Goal: Obtain resource: Download file/media

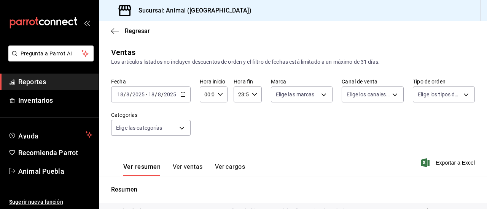
click at [178, 94] on div "[DATE] [DATE] - [DATE] [DATE]" at bounding box center [150, 95] width 79 height 16
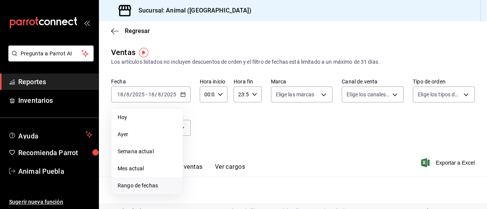
click at [136, 185] on span "Rango de fechas" at bounding box center [146, 186] width 59 height 8
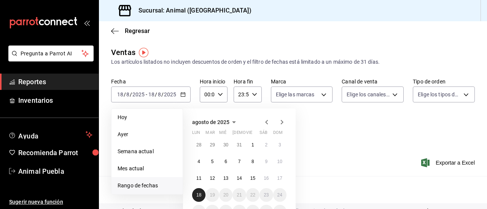
click at [200, 192] on button "18" at bounding box center [198, 196] width 13 height 14
click at [198, 193] on abbr "18" at bounding box center [198, 195] width 5 height 5
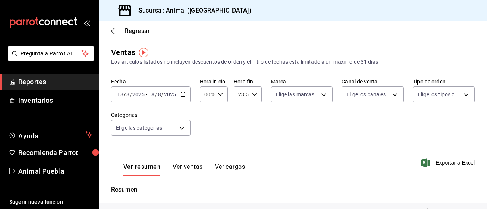
click at [219, 94] on icon "button" at bounding box center [219, 94] width 5 height 5
click at [206, 152] on span "02" at bounding box center [206, 151] width 2 height 6
type input "02:00"
click at [254, 147] on div at bounding box center [243, 104] width 487 height 209
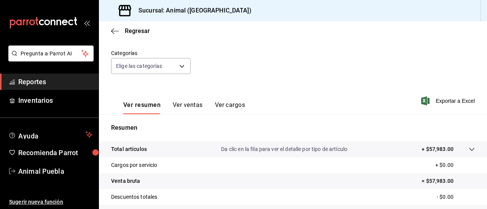
scroll to position [62, 0]
click at [70, 82] on span "Reportes" at bounding box center [55, 82] width 74 height 10
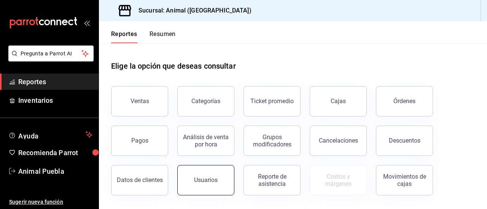
click at [187, 171] on button "Usuarios" at bounding box center [205, 180] width 57 height 30
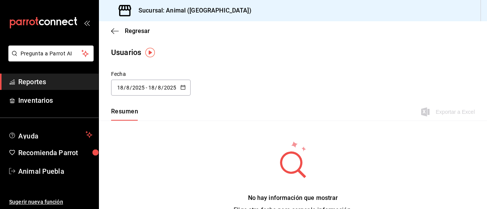
click at [181, 86] on \(Stroke\) "button" at bounding box center [183, 88] width 5 height 4
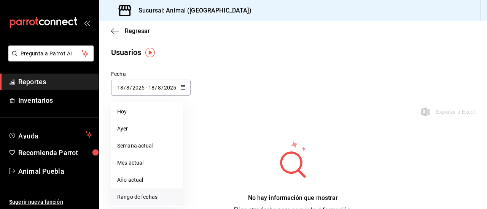
click at [133, 195] on li "Rango de fechas" at bounding box center [147, 197] width 72 height 17
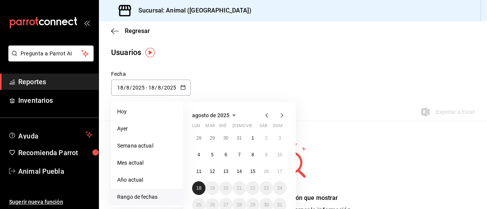
click at [200, 192] on button "18" at bounding box center [198, 189] width 13 height 14
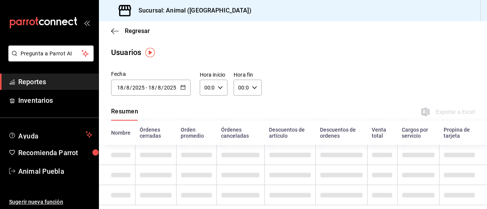
click at [218, 86] on icon "button" at bounding box center [219, 87] width 5 height 5
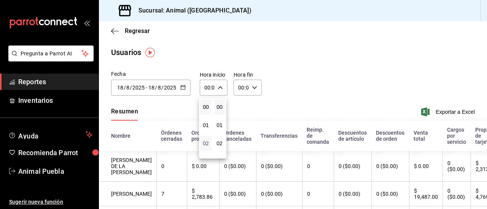
click at [206, 141] on span "02" at bounding box center [206, 144] width 2 height 6
type input "02:00"
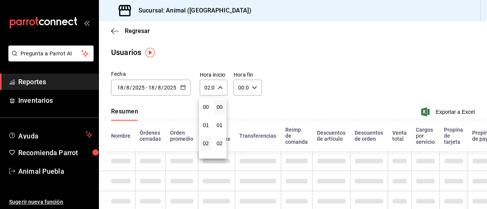
click at [299, 96] on div at bounding box center [243, 104] width 487 height 209
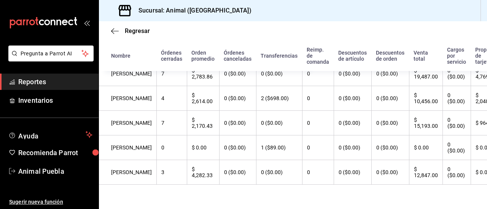
scroll to position [130, 0]
click at [41, 82] on span "Reportes" at bounding box center [55, 82] width 74 height 10
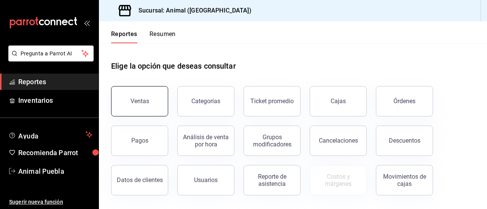
click at [148, 96] on button "Ventas" at bounding box center [139, 101] width 57 height 30
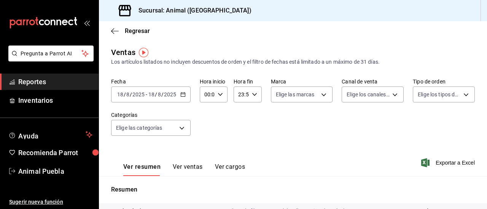
click at [219, 96] on icon "button" at bounding box center [219, 94] width 5 height 5
click at [205, 150] on span "02" at bounding box center [206, 151] width 2 height 6
type input "02:00"
click at [270, 134] on div at bounding box center [243, 104] width 487 height 209
click at [435, 163] on span "Exportar a Excel" at bounding box center [448, 163] width 52 height 9
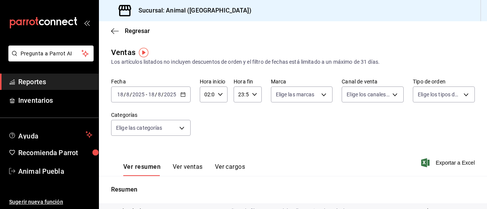
click at [49, 83] on span "Reportes" at bounding box center [55, 82] width 74 height 10
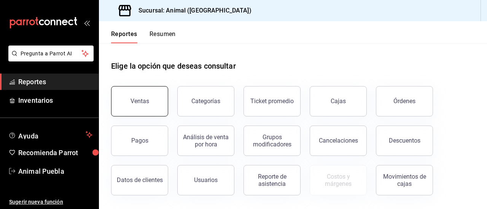
click at [149, 95] on button "Ventas" at bounding box center [139, 101] width 57 height 30
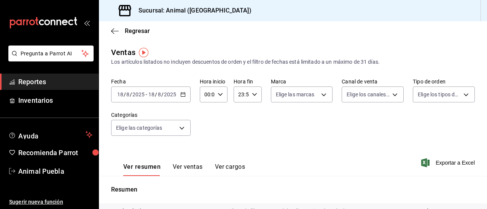
click at [181, 93] on icon "button" at bounding box center [182, 94] width 5 height 5
click at [181, 95] on icon "button" at bounding box center [182, 94] width 5 height 5
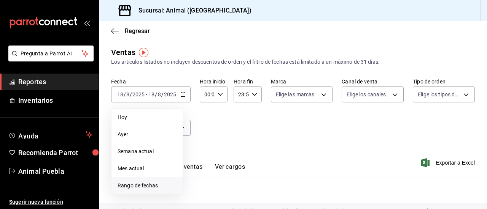
click at [135, 185] on span "Rango de fechas" at bounding box center [146, 186] width 59 height 8
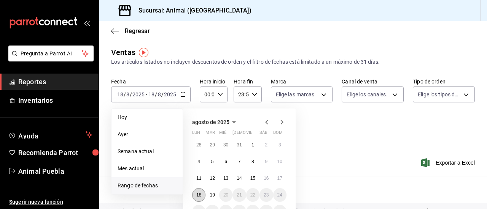
click at [201, 195] on abbr "18" at bounding box center [198, 195] width 5 height 5
click at [214, 196] on abbr "19" at bounding box center [211, 195] width 5 height 5
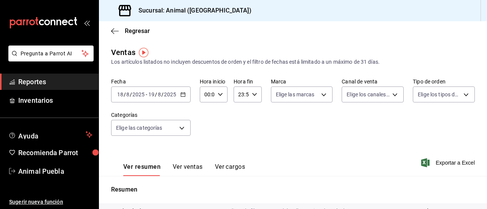
click at [217, 94] on icon "button" at bounding box center [219, 94] width 5 height 5
click at [205, 146] on button "02" at bounding box center [205, 150] width 11 height 15
type input "02:00"
click at [432, 162] on div at bounding box center [243, 104] width 487 height 209
click at [432, 162] on span "Exportar a Excel" at bounding box center [448, 163] width 52 height 9
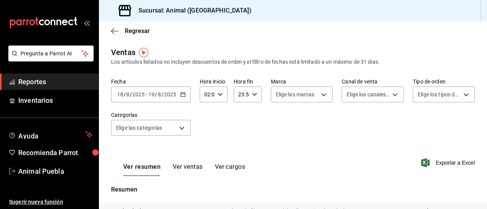
click at [67, 81] on span "Reportes" at bounding box center [55, 82] width 74 height 10
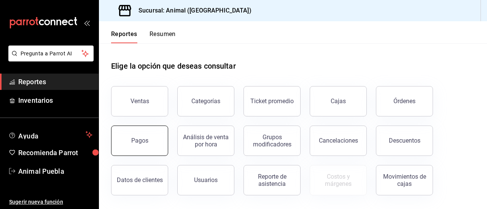
click at [143, 145] on button "Pagos" at bounding box center [139, 141] width 57 height 30
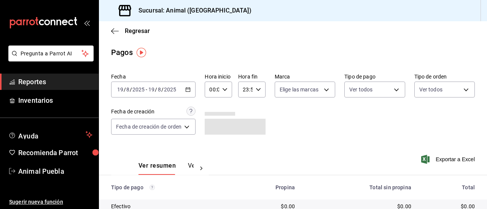
click at [190, 88] on \(Stroke\) "button" at bounding box center [188, 90] width 5 height 4
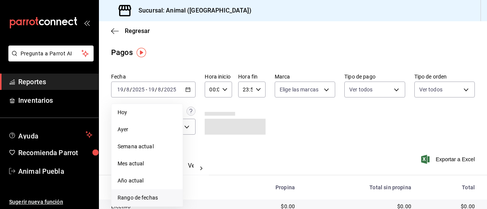
click at [134, 198] on span "Rango de fechas" at bounding box center [146, 198] width 59 height 8
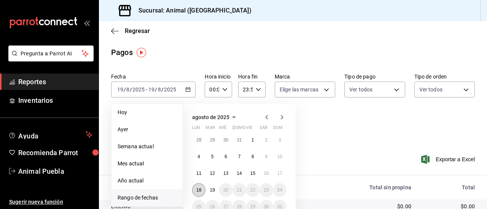
click at [197, 189] on abbr "18" at bounding box center [198, 190] width 5 height 5
click at [209, 191] on abbr "19" at bounding box center [211, 190] width 5 height 5
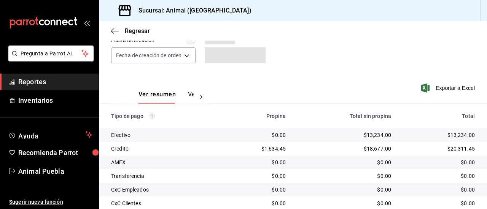
scroll to position [73, 0]
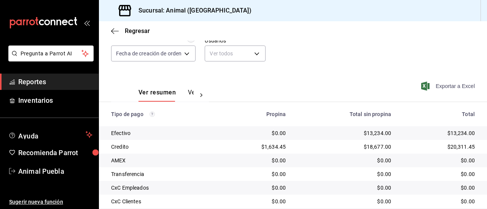
click at [442, 87] on span "Exportar a Excel" at bounding box center [448, 86] width 52 height 9
